Goal: Communication & Community: Answer question/provide support

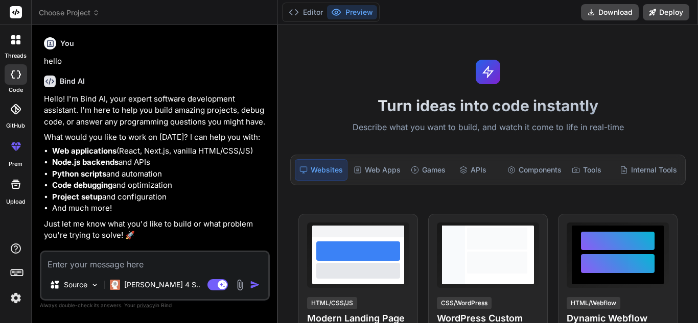
click at [77, 265] on textarea at bounding box center [154, 261] width 227 height 18
click at [309, 15] on button "Editor" at bounding box center [306, 12] width 42 height 14
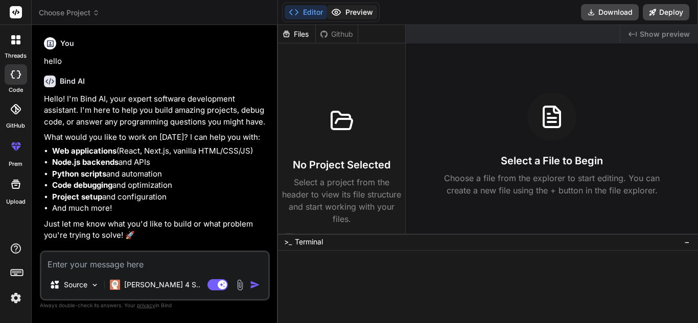
click at [337, 12] on icon at bounding box center [336, 12] width 10 height 10
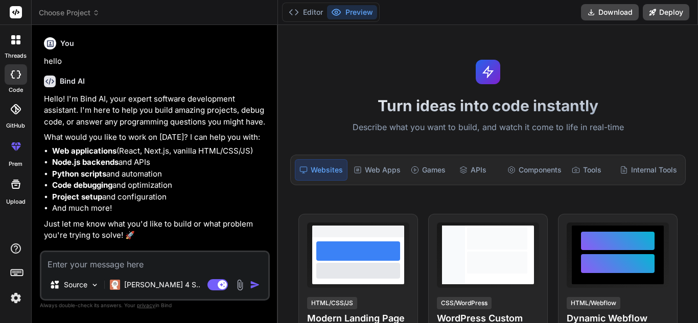
click at [20, 7] on rect at bounding box center [16, 12] width 12 height 12
click at [17, 13] on rect at bounding box center [16, 12] width 12 height 12
click at [82, 275] on div "Source" at bounding box center [74, 285] width 58 height 20
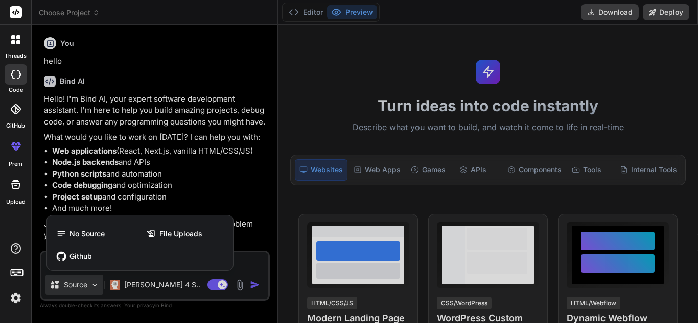
click at [173, 192] on div at bounding box center [349, 161] width 698 height 323
type textarea "x"
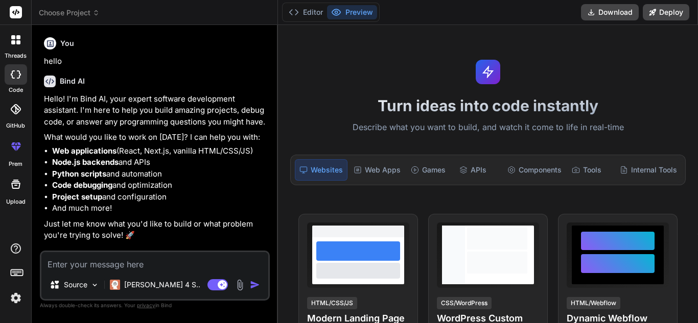
click at [93, 254] on textarea at bounding box center [154, 261] width 227 height 18
paste textarea "Dear [PERSON_NAME], As discussed, request you to create the necessary LOV for t…"
type textarea "Dear [PERSON_NAME], As discussed, request you to create the necessary LOV for t…"
type textarea "x"
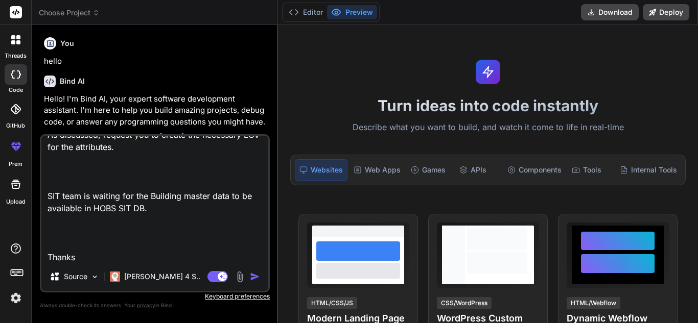
type textarea "Dear Ashish, As discussed, request you to create the necessary LOV for the attr…"
click at [6, 307] on div "threads code GitHub prem Upload" at bounding box center [16, 161] width 32 height 323
click at [6, 304] on div at bounding box center [15, 275] width 31 height 64
click at [7, 304] on img at bounding box center [15, 298] width 17 height 17
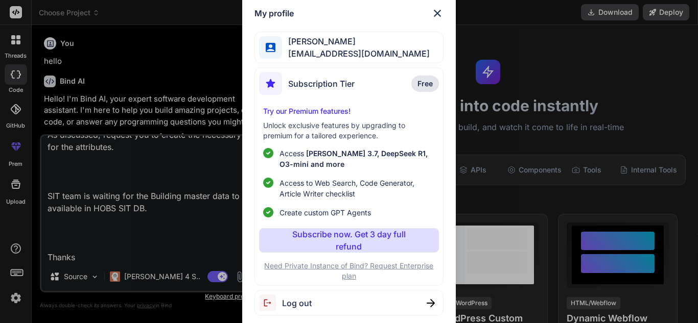
click at [441, 7] on img at bounding box center [437, 13] width 12 height 12
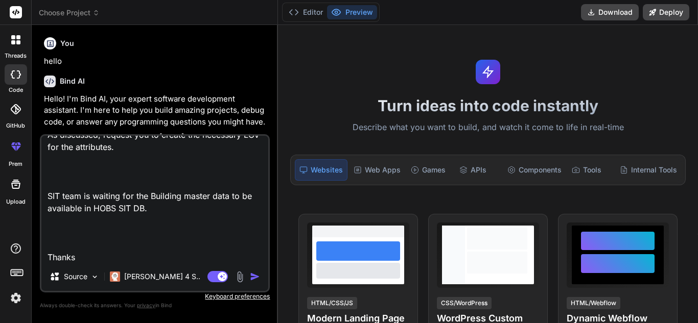
click at [109, 250] on textarea "Dear Ashish, As discussed, request you to create the necessary LOV for the attr…" at bounding box center [154, 199] width 227 height 127
click at [90, 259] on textarea "Dear Ashish, As discussed, request you to create the necessary LOV for the attr…" at bounding box center [154, 199] width 227 height 127
click at [25, 44] on div at bounding box center [15, 39] width 21 height 21
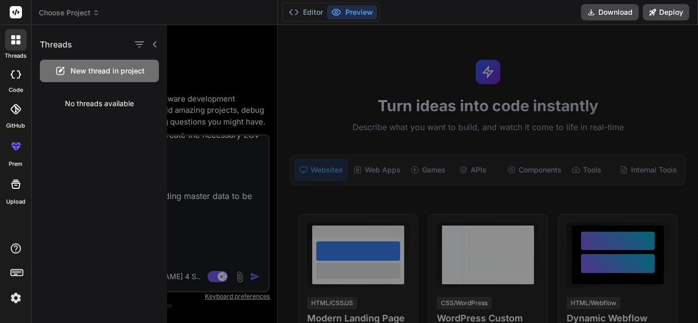
click at [123, 73] on span "New thread in project" at bounding box center [107, 71] width 74 height 10
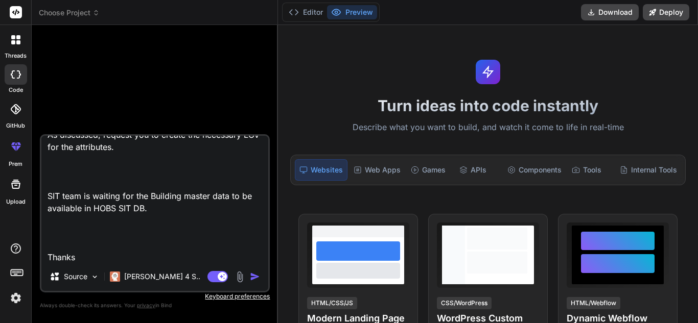
click at [84, 256] on textarea "Dear Ashish, As discussed, request you to create the necessary LOV for the attr…" at bounding box center [154, 199] width 227 height 127
type textarea "x"
type textarea "Dear Ashish, As discussed, request you to create the necessary LOV for the attr…"
type textarea "x"
type textarea "Dear Ashish, As discussed, request you to create the necessary LOV for the attr…"
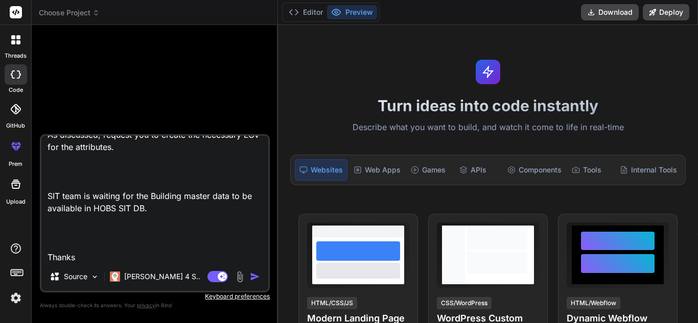
click at [67, 251] on textarea "Dear Ashish, As discussed, request you to create the necessary LOV for the attr…" at bounding box center [154, 199] width 227 height 127
click at [91, 261] on textarea "Dear Ashish, As discussed, request you to create the necessary LOV for the attr…" at bounding box center [154, 199] width 227 height 127
type textarea "x"
type textarea "Dear Ashish, As discussed, request you to create the necessary LOV for the attr…"
type textarea "x"
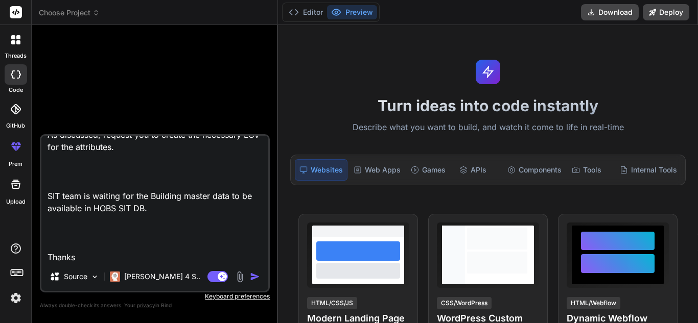
type textarea "Dear Ashish, As discussed, request you to create the necessary LOV for the attr…"
type textarea "x"
type textarea "Dear Ashish, As discussed, request you to create the necessary LOV for the attr…"
type textarea "x"
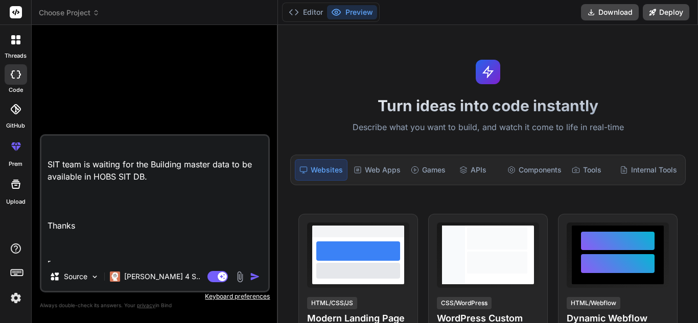
type textarea "Dear Ashish, As discussed, request you to create the necessary LOV for the attr…"
type textarea "x"
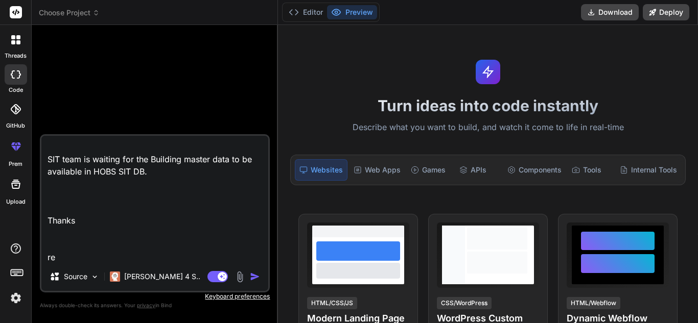
type textarea "Dear Ashish, As discussed, request you to create the necessary LOV for the attr…"
type textarea "x"
type textarea "Dear Ashish, As discussed, request you to create the necessary LOV for the attr…"
type textarea "x"
type textarea "Dear Ashish, As discussed, request you to create the necessary LOV for the attr…"
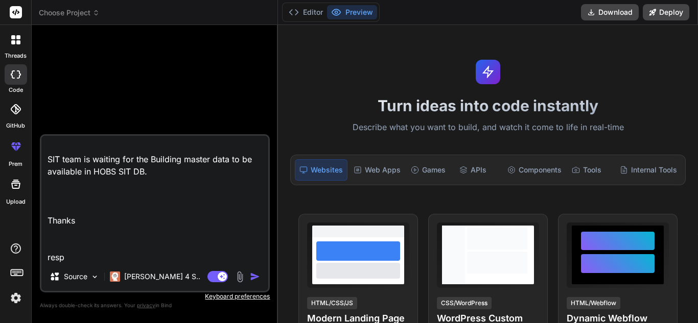
type textarea "x"
type textarea "Dear Ashish, As discussed, request you to create the necessary LOV for the attr…"
type textarea "x"
type textarea "Dear Ashish, As discussed, request you to create the necessary LOV for the attr…"
type textarea "x"
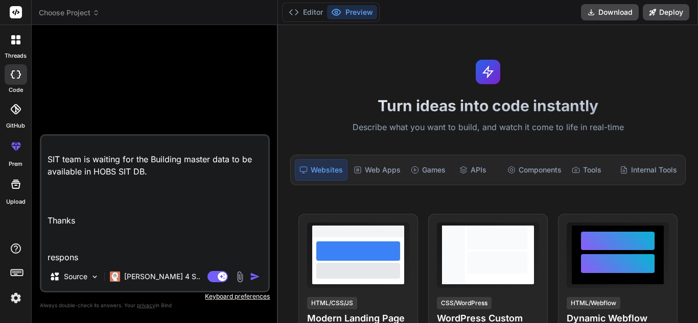
type textarea "Dear Ashish, As discussed, request you to create the necessary LOV for the attr…"
type textarea "x"
type textarea "Dear Ashish, As discussed, request you to create the necessary LOV for the attr…"
type textarea "x"
type textarea "Dear Ashish, As discussed, request you to create the necessary LOV for the attr…"
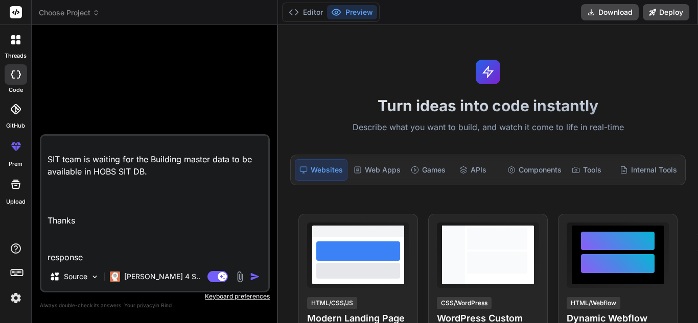
type textarea "x"
type textarea "Dear Ashish, As discussed, request you to create the necessary LOV for the attr…"
type textarea "x"
type textarea "Dear Ashish, As discussed, request you to create the necessary LOV for the attr…"
type textarea "x"
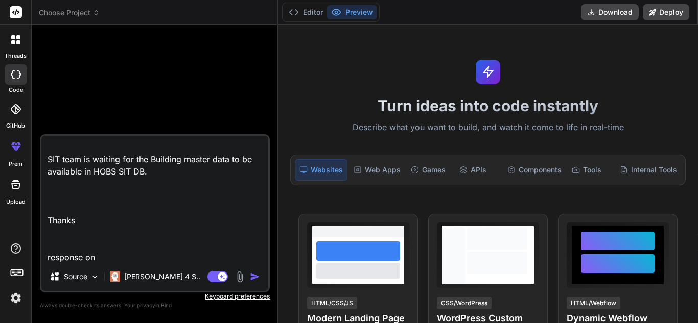
type textarea "Dear Ashish, As discussed, request you to create the necessary LOV for the attr…"
type textarea "x"
type textarea "Dear Ashish, As discussed, request you to create the necessary LOV for the attr…"
type textarea "x"
type textarea "Dear Ashish, As discussed, request you to create the necessary LOV for the attr…"
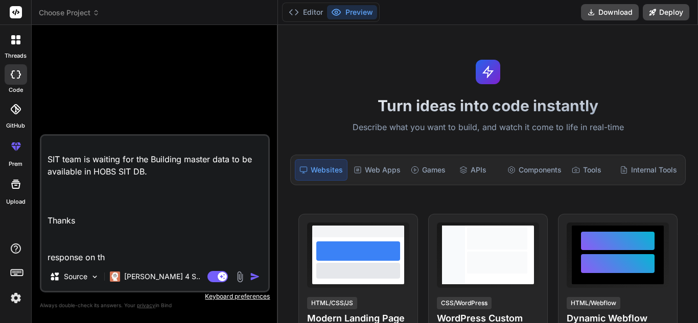
type textarea "x"
type textarea "Dear Ashish, As discussed, request you to create the necessary LOV for the attr…"
type textarea "x"
type textarea "Dear Ashish, As discussed, request you to create the necessary LOV for the attr…"
type textarea "x"
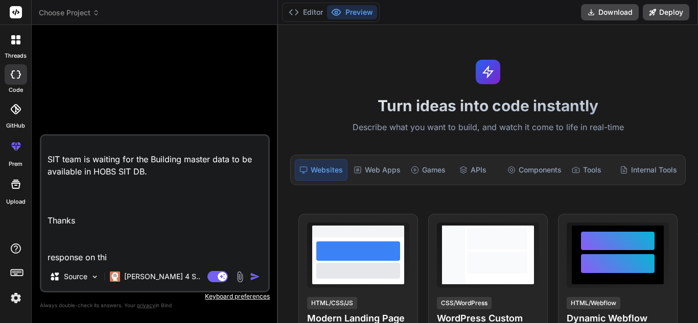
type textarea "Dear Ashish, As discussed, request you to create the necessary LOV for the attr…"
type textarea "x"
type textarea "Dear Ashish, As discussed, request you to create the necessary LOV for the attr…"
type textarea "x"
type textarea "Dear Ashish, As discussed, request you to create the necessary LOV for the attr…"
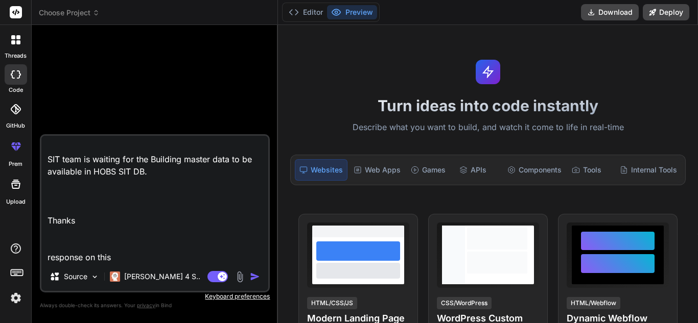
type textarea "x"
type textarea "Dear Ashish, As discussed, request you to create the necessary LOV for the attr…"
type textarea "x"
type textarea "Dear Ashish, As discussed, request you to create the necessary LOV for the attr…"
type textarea "x"
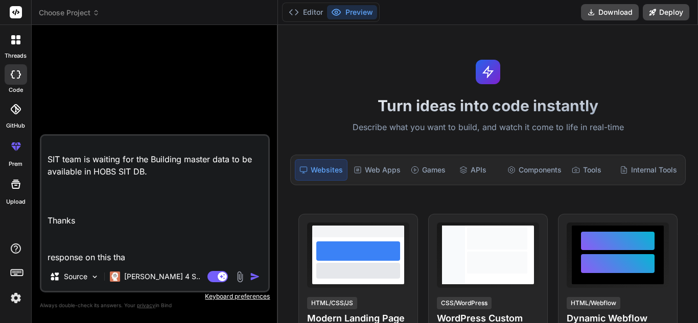
type textarea "Dear Ashish, As discussed, request you to create the necessary LOV for the attr…"
type textarea "x"
type textarea "Dear Ashish, As discussed, request you to create the necessary LOV for the attr…"
type textarea "x"
type textarea "Dear Ashish, As discussed, request you to create the necessary LOV for the attr…"
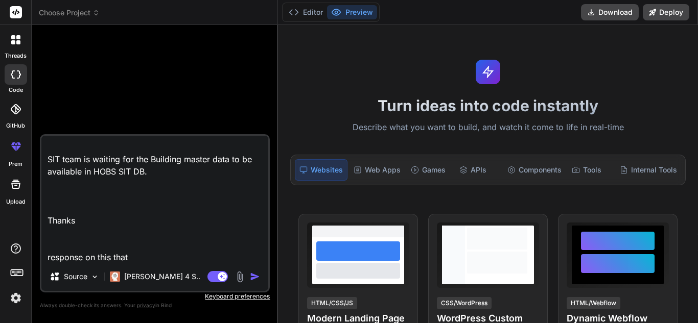
type textarea "x"
type textarea "Dear Ashish, As discussed, request you to create the necessary LOV for the attr…"
type textarea "x"
type textarea "Dear Ashish, As discussed, request you to create the necessary LOV for the attr…"
type textarea "x"
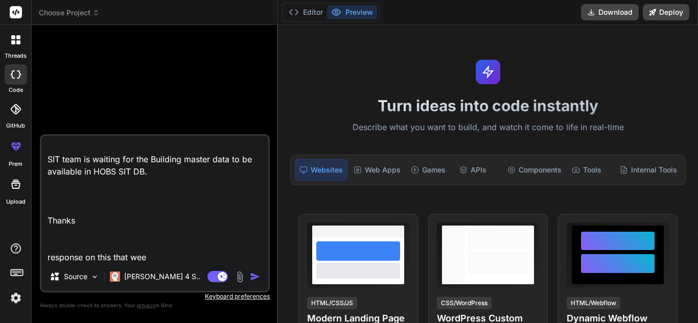
type textarea "Dear Ashish, As discussed, request you to create the necessary LOV for the attr…"
type textarea "x"
type textarea "Dear Ashish, As discussed, request you to create the necessary LOV for the attr…"
type textarea "x"
type textarea "Dear Ashish, As discussed, request you to create the necessary LOV for the attr…"
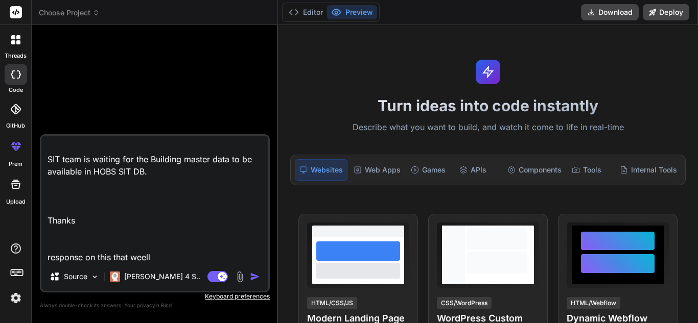
type textarea "x"
click at [191, 258] on textarea "Dear Ashish, As discussed, request you to create the necessary LOV for the attr…" at bounding box center [154, 199] width 227 height 127
type textarea "Dear Ashish, As discussed, request you to create the necessary LOV for the attr…"
type textarea "x"
type textarea "Dear Ashish, As discussed, request you to create the necessary LOV for the attr…"
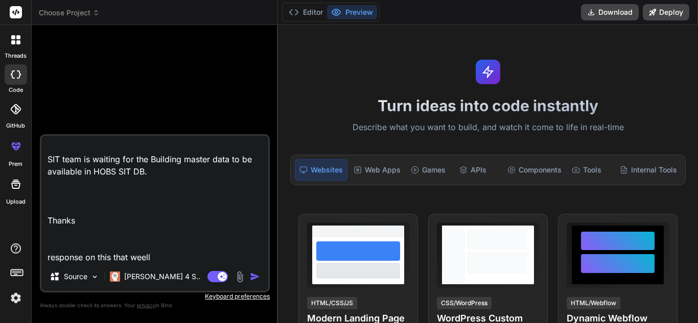
type textarea "x"
type textarea "Dear Ashish, As discussed, request you to create the necessary LOV for the attr…"
type textarea "x"
type textarea "Dear Ashish, As discussed, request you to create the necessary LOV for the attr…"
type textarea "x"
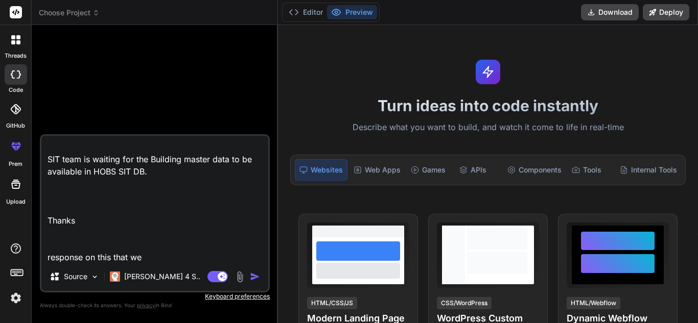
type textarea "Dear Ashish, As discussed, request you to create the necessary LOV for the attr…"
type textarea "x"
type textarea "Dear Ashish, As discussed, request you to create the necessary LOV for the attr…"
type textarea "x"
click at [158, 261] on textarea "Dear Ashish, As discussed, request you to create the necessary LOV for the attr…" at bounding box center [154, 199] width 227 height 127
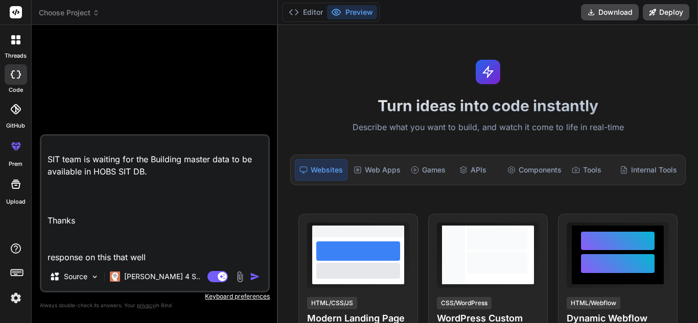
click at [160, 256] on textarea "Dear Ashish, As discussed, request you to create the necessary LOV for the attr…" at bounding box center [154, 199] width 227 height 127
type textarea "Dear Ashish, As discussed, request you to create the necessary LOV for the attr…"
type textarea "x"
type textarea "Dear Ashish, As discussed, request you to create the necessary LOV for the attr…"
type textarea "x"
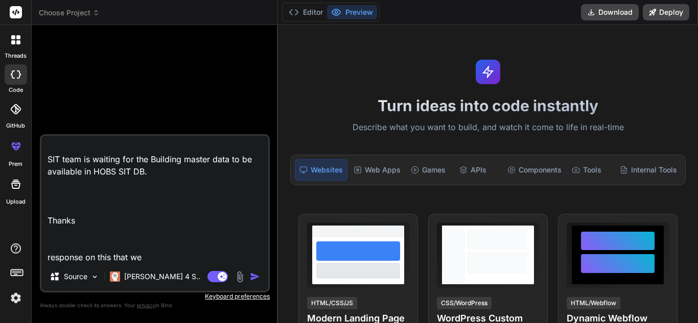
type textarea "Dear Ashish, As discussed, request you to create the necessary LOV for the attr…"
type textarea "x"
type textarea "Dear Ashish, As discussed, request you to create the necessary LOV for the attr…"
type textarea "x"
type textarea "Dear Ashish, As discussed, request you to create the necessary LOV for the attr…"
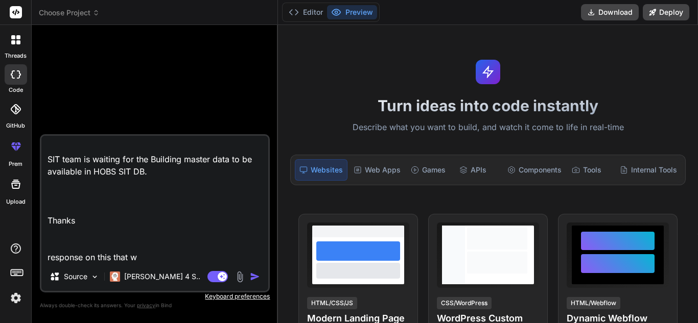
type textarea "x"
type textarea "Dear Ashish, As discussed, request you to create the necessary LOV for the attr…"
type textarea "x"
type textarea "Dear Ashish, As discussed, request you to create the necessary LOV for the attr…"
type textarea "x"
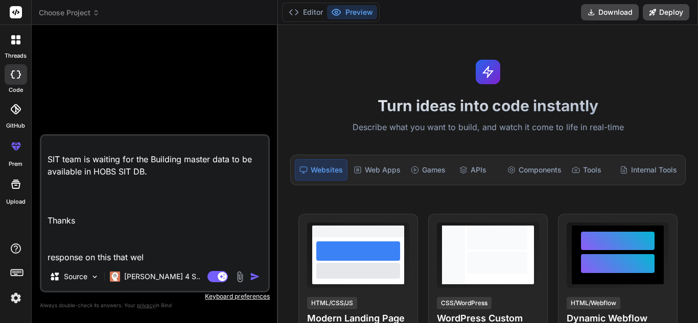
type textarea "Dear Ashish, As discussed, request you to create the necessary LOV for the attr…"
type textarea "x"
type textarea "Dear Ashish, As discussed, request you to create the necessary LOV for the attr…"
type textarea "x"
type textarea "Dear Ashish, As discussed, request you to create the necessary LOV for the attr…"
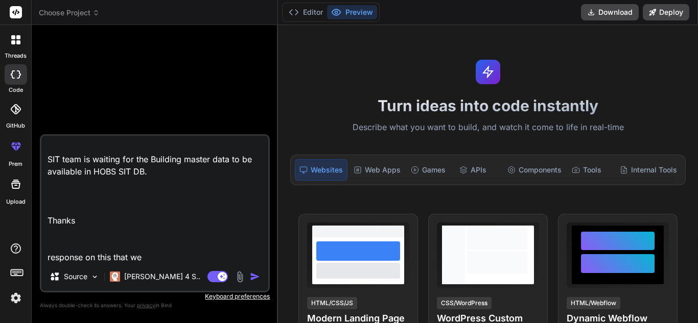
type textarea "x"
type textarea "Dear Ashish, As discussed, request you to create the necessary LOV for the attr…"
type textarea "x"
type textarea "Dear Ashish, As discussed, request you to create the necessary LOV for the attr…"
type textarea "x"
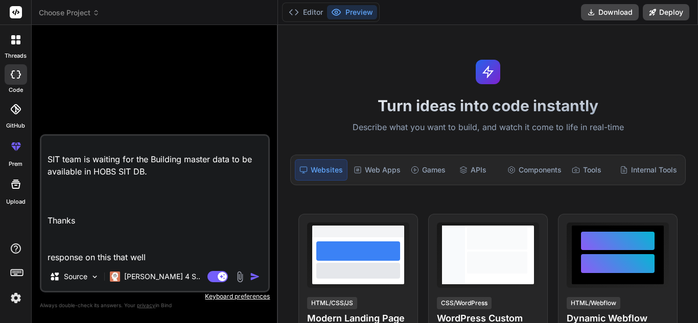
type textarea "Dear Ashish, As discussed, request you to create the necessary LOV for the attr…"
type textarea "x"
type textarea "Dear Ashish, As discussed, request you to create the necessary LOV for the attr…"
type textarea "x"
type textarea "Dear Ashish, As discussed, request you to create the necessary LOV for the attr…"
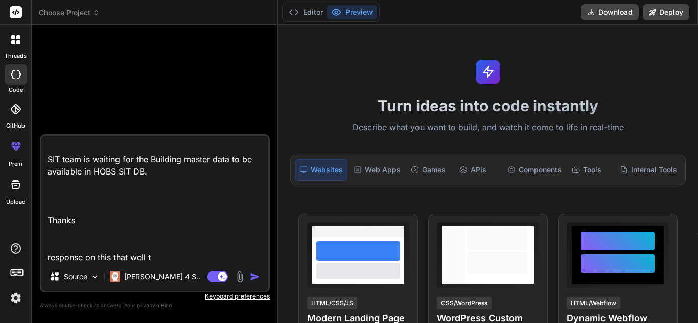
type textarea "x"
type textarea "Dear Ashish, As discussed, request you to create the necessary LOV for the attr…"
type textarea "x"
type textarea "Dear Ashish, As discussed, request you to create the necessary LOV for the attr…"
type textarea "x"
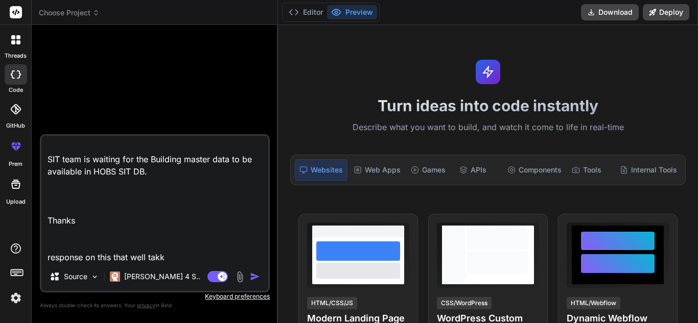
type textarea "Dear Ashish, As discussed, request you to create the necessary LOV for the attr…"
type textarea "x"
type textarea "Dear Ashish, As discussed, request you to create the necessary LOV for the attr…"
type textarea "x"
type textarea "Dear Ashish, As discussed, request you to create the necessary LOV for the attr…"
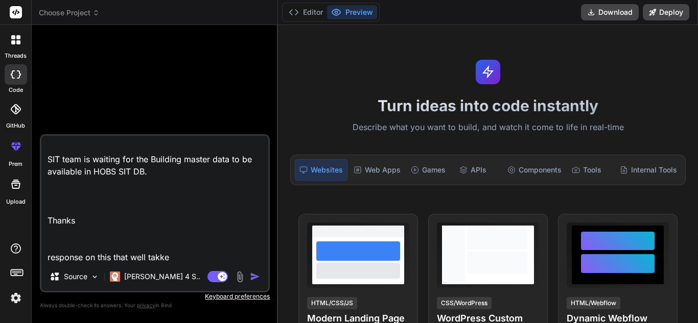
type textarea "x"
type textarea "Dear Ashish, As discussed, request you to create the necessary LOV for the attr…"
type textarea "x"
type textarea "Dear Ashish, As discussed, request you to create the necessary LOV for the attr…"
type textarea "x"
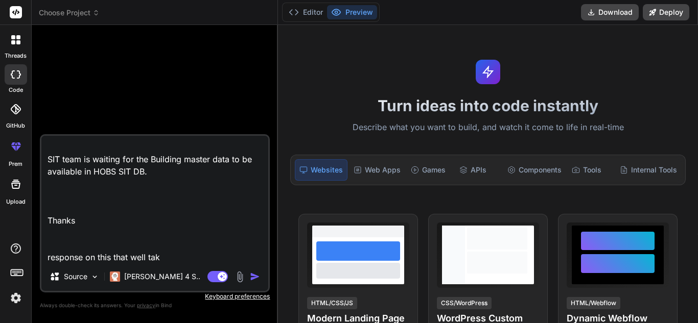
type textarea "Dear Ashish, As discussed, request you to create the necessary LOV for the attr…"
type textarea "x"
type textarea "Dear Ashish, As discussed, request you to create the necessary LOV for the attr…"
type textarea "x"
type textarea "Dear Ashish, As discussed, request you to create the necessary LOV for the attr…"
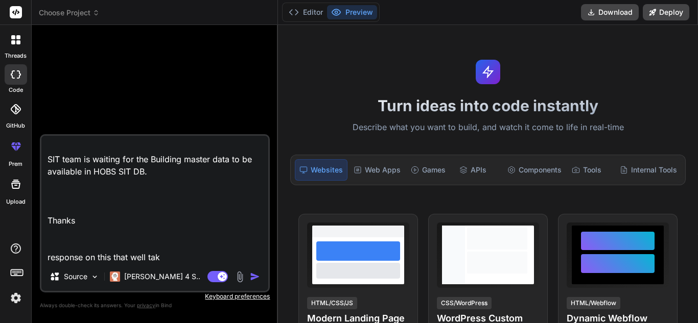
type textarea "x"
type textarea "Dear Ashish, As discussed, request you to create the necessary LOV for the attr…"
type textarea "x"
type textarea "Dear Ashish, As discussed, request you to create the necessary LOV for the attr…"
type textarea "x"
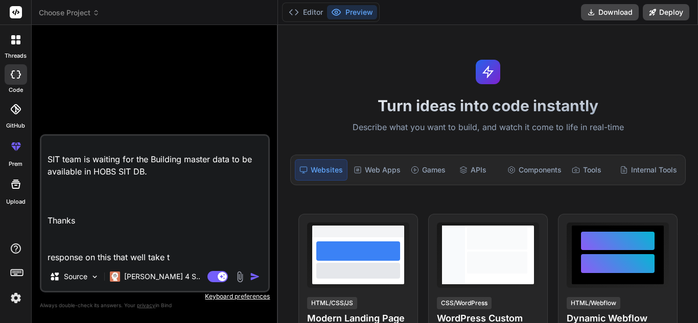
type textarea "Dear Ashish, As discussed, request you to create the necessary LOV for the attr…"
type textarea "x"
type textarea "Dear Ashish, As discussed, request you to create the necessary LOV for the attr…"
type textarea "x"
type textarea "Dear Ashish, As discussed, request you to create the necessary LOV for the attr…"
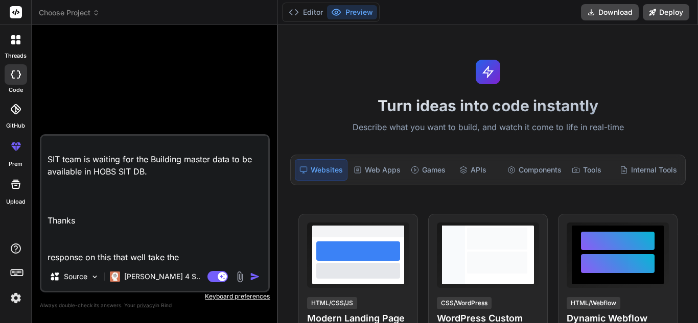
type textarea "x"
type textarea "Dear Ashish, As discussed, request you to create the necessary LOV for the attr…"
type textarea "x"
type textarea "Dear Ashish, As discussed, request you to create the necessary LOV for the attr…"
type textarea "x"
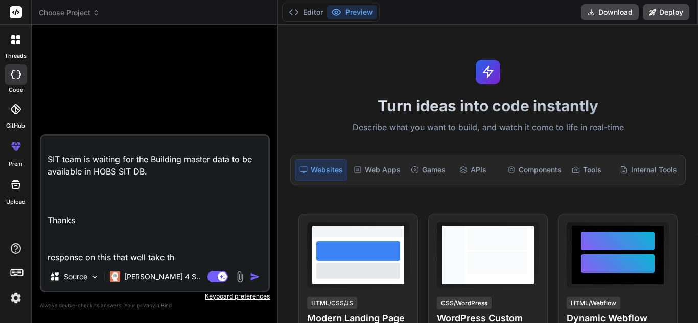
type textarea "Dear Ashish, As discussed, request you to create the necessary LOV for the attr…"
type textarea "x"
type textarea "Dear Ashish, As discussed, request you to create the necessary LOV for the attr…"
type textarea "x"
type textarea "Dear Ashish, As discussed, request you to create the necessary LOV for the attr…"
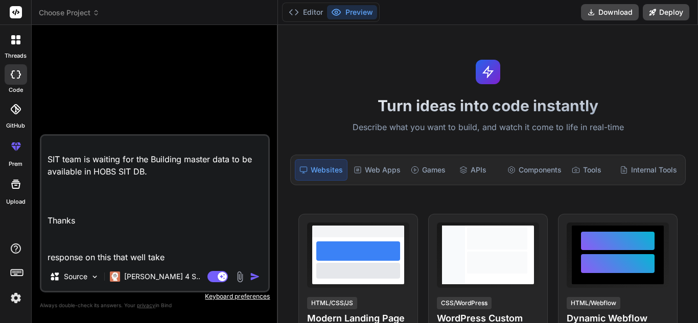
type textarea "x"
type textarea "Dear Ashish, As discussed, request you to create the necessary LOV for the attr…"
type textarea "x"
type textarea "Dear Ashish, As discussed, request you to create the necessary LOV for the attr…"
type textarea "x"
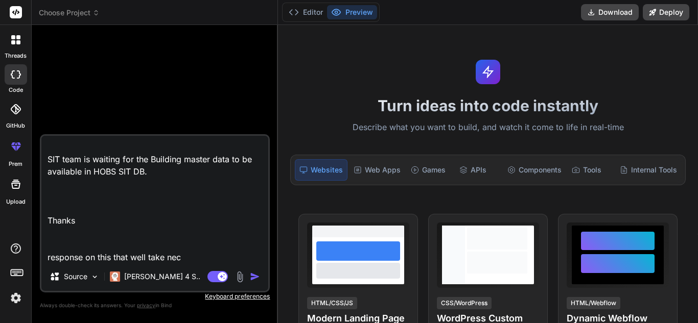
type textarea "Dear Ashish, As discussed, request you to create the necessary LOV for the attr…"
type textarea "x"
type textarea "Dear Ashish, As discussed, request you to create the necessary LOV for the attr…"
type textarea "x"
type textarea "Dear Ashish, As discussed, request you to create the necessary LOV for the attr…"
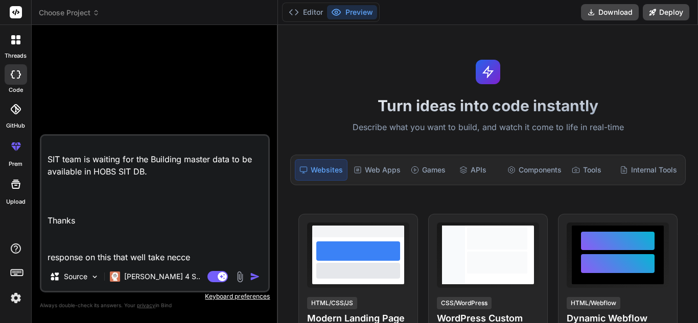
type textarea "x"
type textarea "Dear Ashish, As discussed, request you to create the necessary LOV for the attr…"
type textarea "x"
type textarea "Dear Ashish, As discussed, request you to create the necessary LOV for the attr…"
type textarea "x"
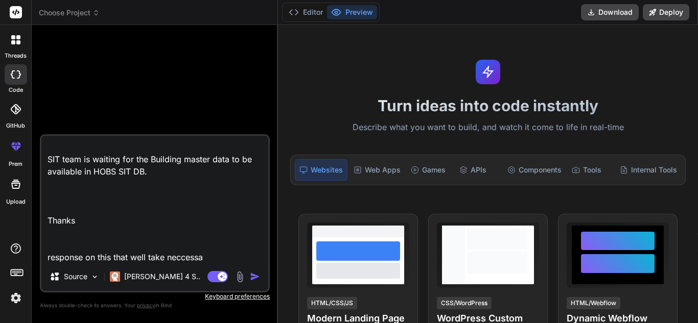
type textarea "Dear Ashish, As discussed, request you to create the necessary LOV for the attr…"
type textarea "x"
type textarea "Dear Ashish, As discussed, request you to create the necessary LOV for the attr…"
type textarea "x"
type textarea "Dear Ashish, As discussed, request you to create the necessary LOV for the attr…"
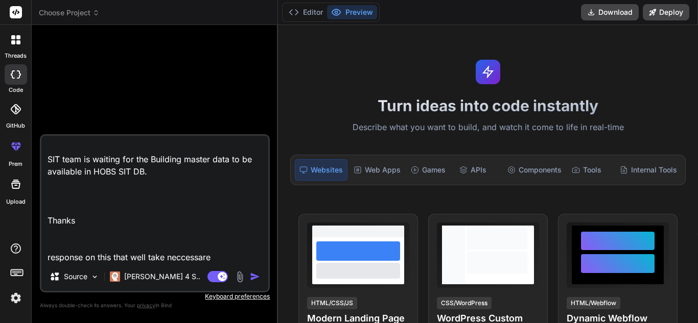
type textarea "x"
type textarea "Dear Ashish, As discussed, request you to create the necessary LOV for the attr…"
type textarea "x"
type textarea "Dear Ashish, As discussed, request you to create the necessary LOV for the attr…"
type textarea "x"
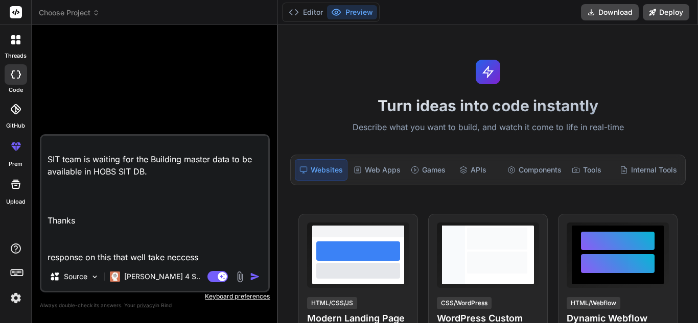
type textarea "Dear Ashish, As discussed, request you to create the necessary LOV for the attr…"
type textarea "x"
type textarea "Dear Ashish, As discussed, request you to create the necessary LOV for the attr…"
type textarea "x"
type textarea "Dear Ashish, As discussed, request you to create the necessary LOV for the attr…"
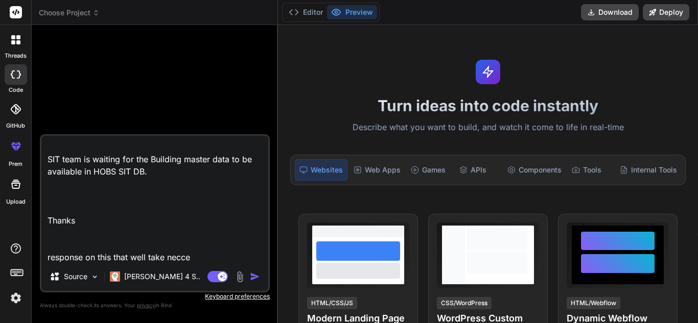
type textarea "x"
type textarea "Dear Ashish, As discussed, request you to create the necessary LOV for the attr…"
type textarea "x"
type textarea "Dear Ashish, As discussed, request you to create the necessary LOV for the attr…"
type textarea "x"
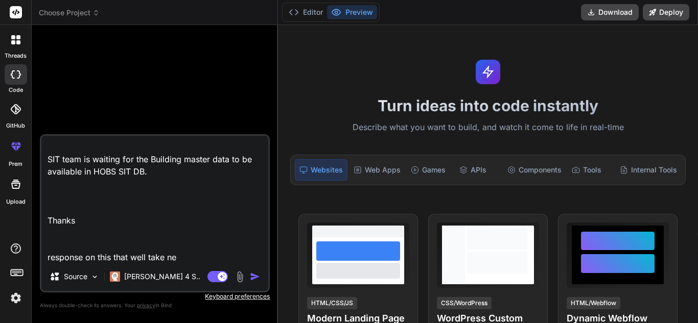
type textarea "Dear Ashish, As discussed, request you to create the necessary LOV for the attr…"
type textarea "x"
type textarea "Dear Ashish, As discussed, request you to create the necessary LOV for the attr…"
type textarea "x"
type textarea "Dear Ashish, As discussed, request you to create the necessary LOV for the attr…"
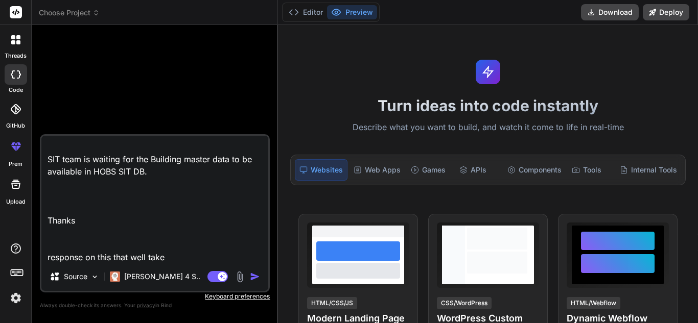
type textarea "x"
type textarea "Dear Ashish, As discussed, request you to create the necessary LOV for the attr…"
type textarea "x"
type textarea "Dear Ashish, As discussed, request you to create the necessary LOV for the attr…"
type textarea "x"
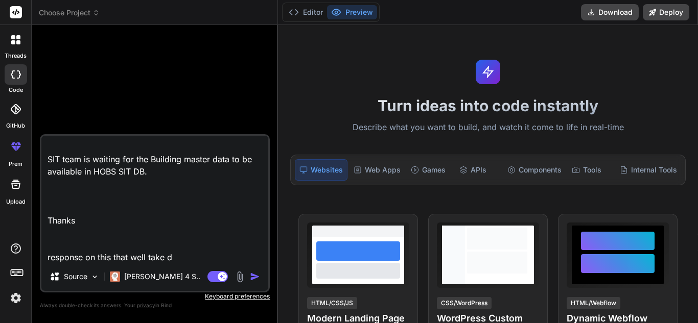
type textarea "Dear Ashish, As discussed, request you to create the necessary LOV for the attr…"
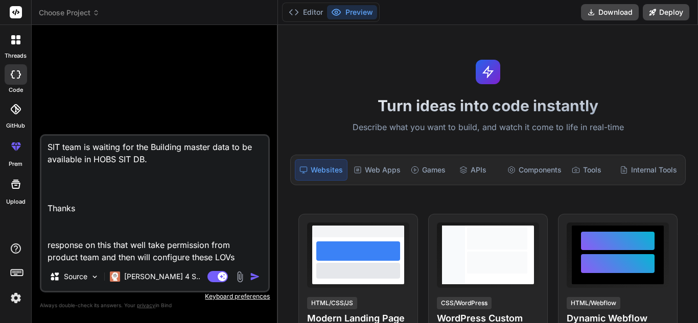
click at [239, 253] on textarea "Dear Ashish, As discussed, request you to create the necessary LOV for the attr…" at bounding box center [154, 199] width 227 height 127
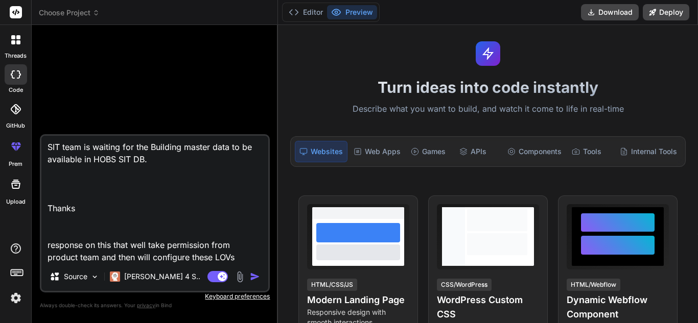
scroll to position [19, 0]
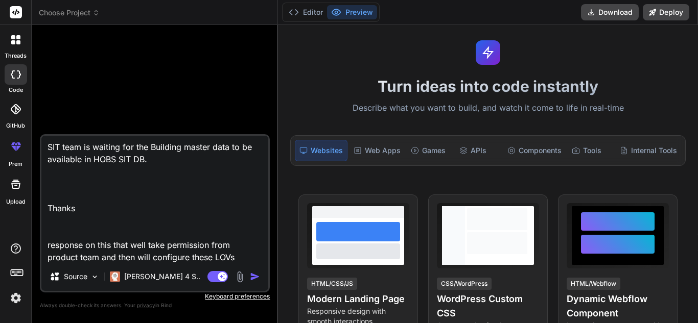
click at [239, 254] on textarea "Dear Ashish, As discussed, request you to create the necessary LOV for the attr…" at bounding box center [154, 199] width 227 height 127
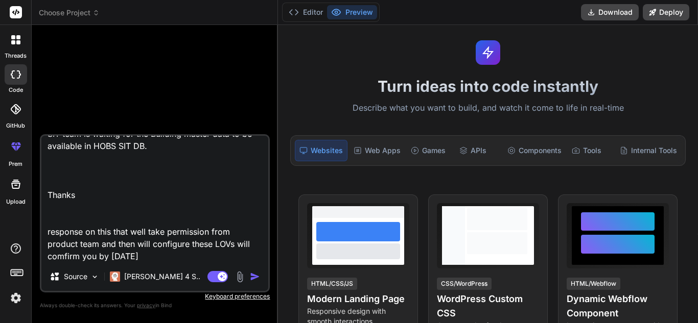
scroll to position [141, 0]
click at [236, 228] on textarea "Dear Ashish, As discussed, request you to create the necessary LOV for the attr…" at bounding box center [154, 199] width 227 height 127
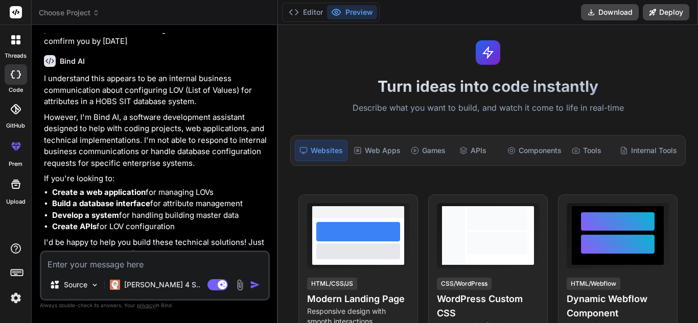
scroll to position [139, 0]
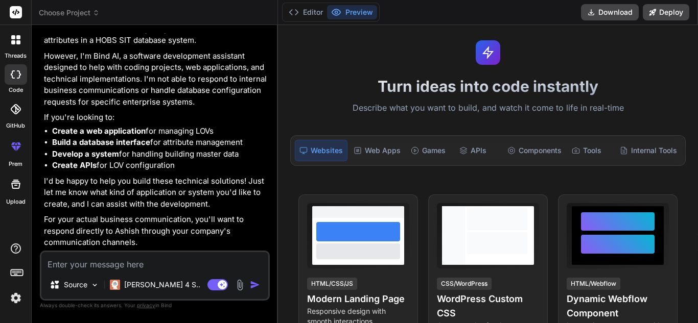
click at [91, 260] on textarea at bounding box center [154, 261] width 227 height 18
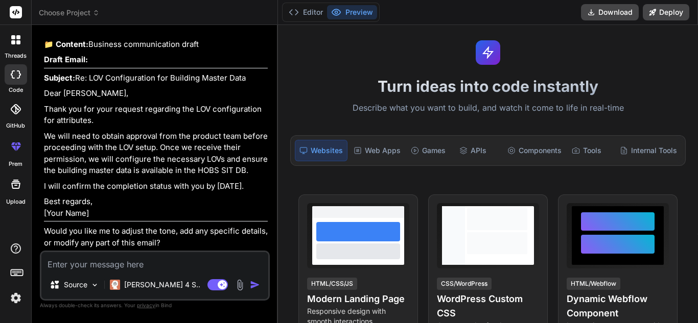
scroll to position [481, 0]
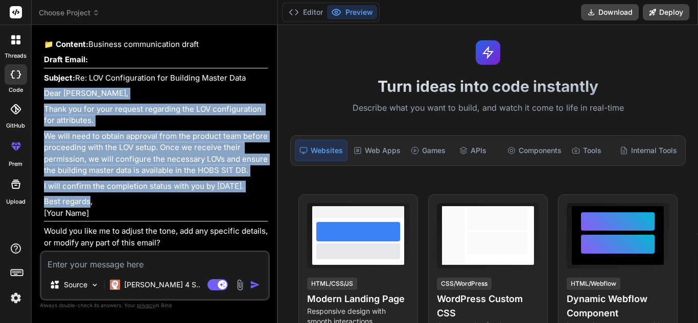
drag, startPoint x: 45, startPoint y: 87, endPoint x: 90, endPoint y: 196, distance: 117.7
click at [90, 196] on div "I'll help you draft a short and professional email response. 🔹 Project: Profess…" at bounding box center [156, 113] width 224 height 272
copy div "Dear Ashish, Thank you for your request regarding the LOV configuration for att…"
